Goal: Find specific page/section: Find specific page/section

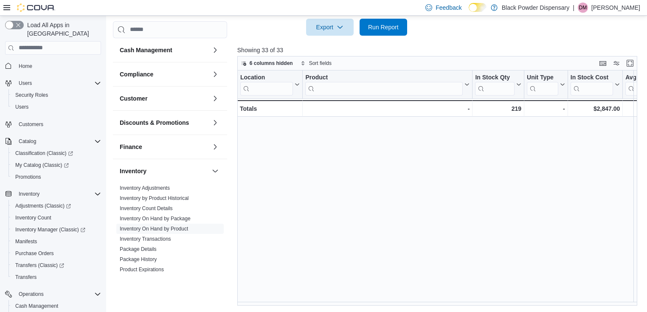
scroll to position [319, 0]
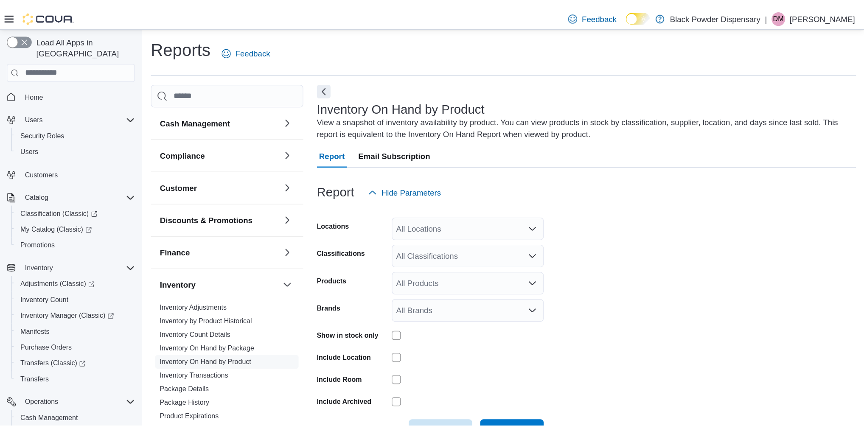
scroll to position [28, 0]
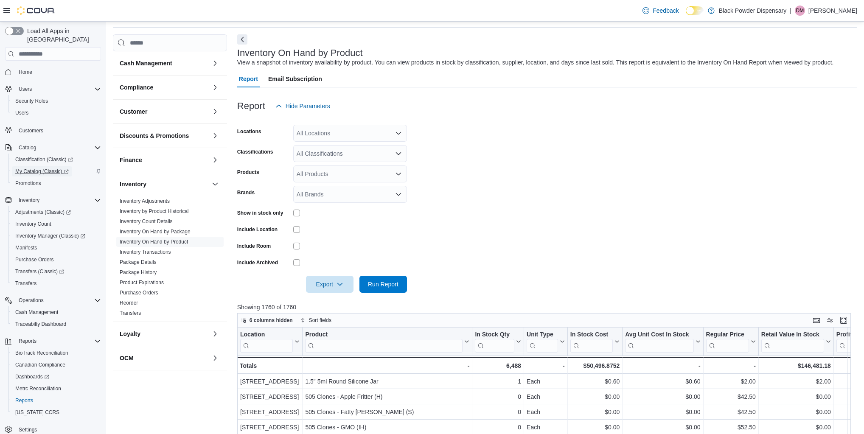
click at [44, 168] on span "My Catalog (Classic)" at bounding box center [42, 171] width 54 height 7
